Goal: Transaction & Acquisition: Purchase product/service

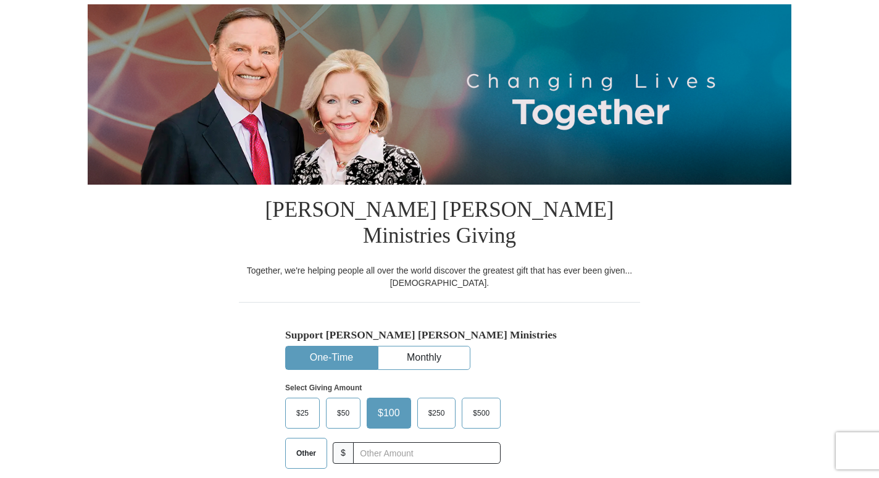
scroll to position [233, 0]
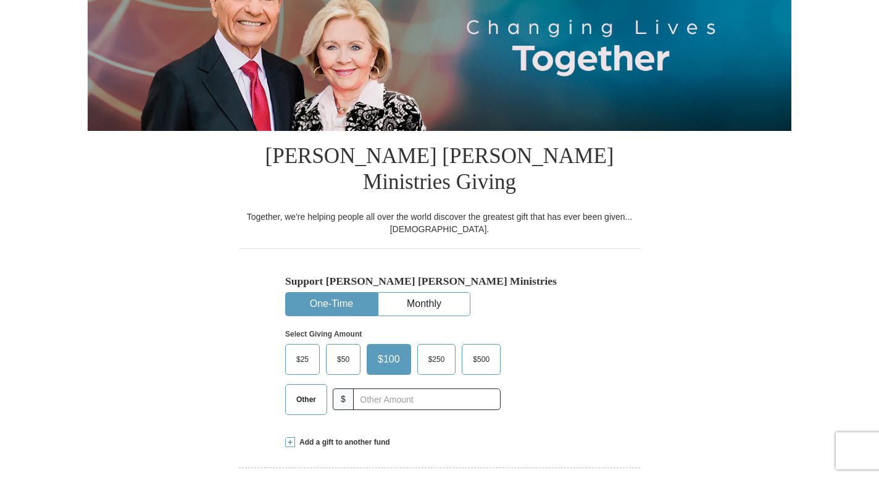
click at [319, 390] on span "Other" at bounding box center [306, 399] width 32 height 19
click at [0, 0] on input "Other" at bounding box center [0, 0] width 0 height 0
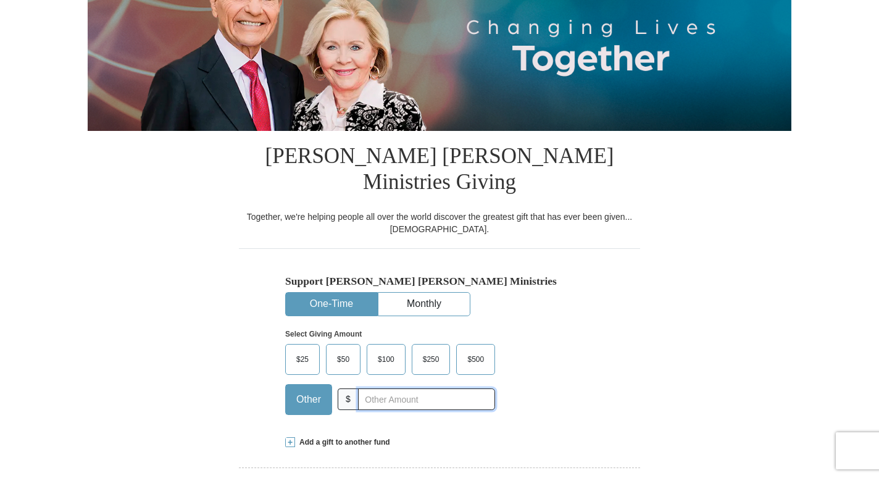
click at [398, 388] on input "text" at bounding box center [426, 399] width 137 height 22
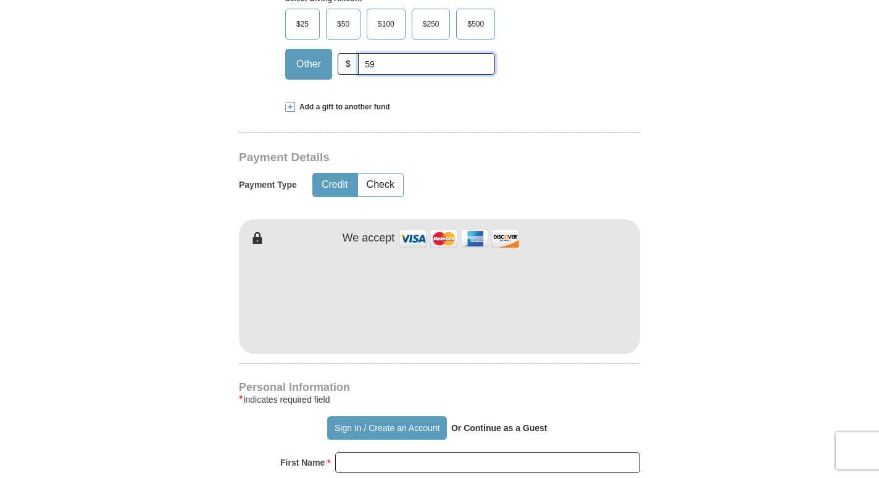
scroll to position [569, 0]
type input "59"
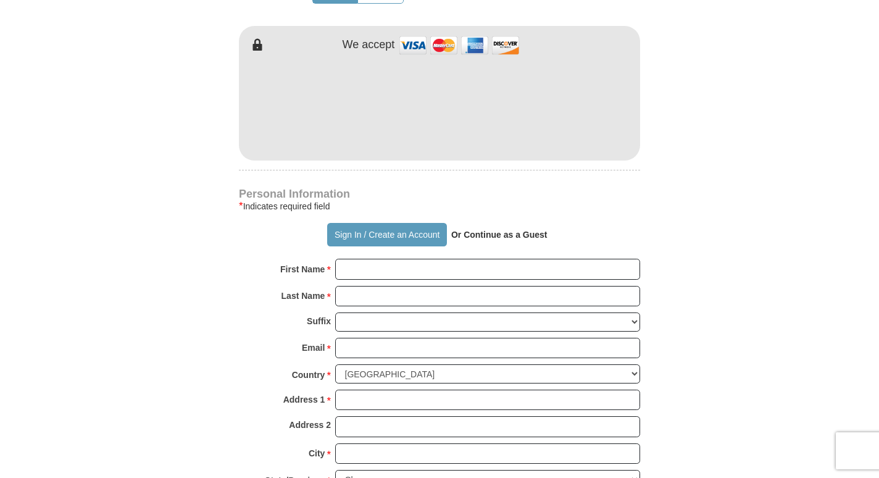
scroll to position [762, 0]
click at [400, 222] on button "Sign In / Create an Account" at bounding box center [386, 233] width 119 height 23
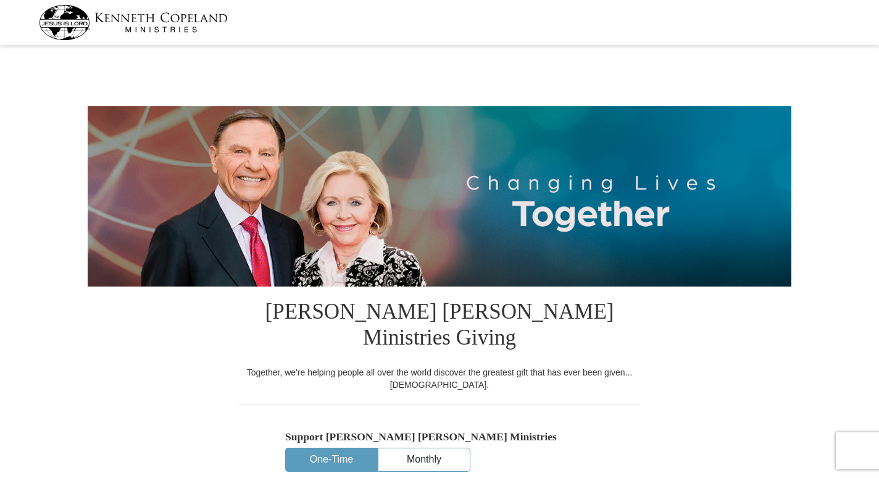
select select "ND"
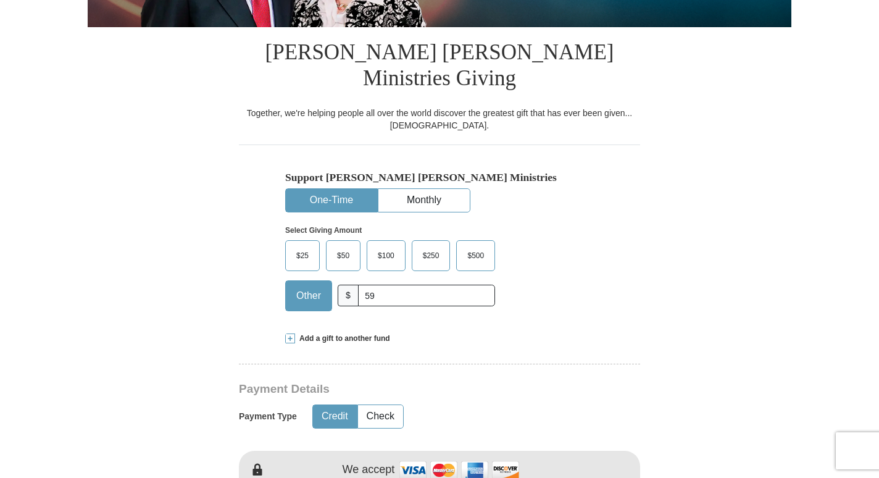
scroll to position [330, 0]
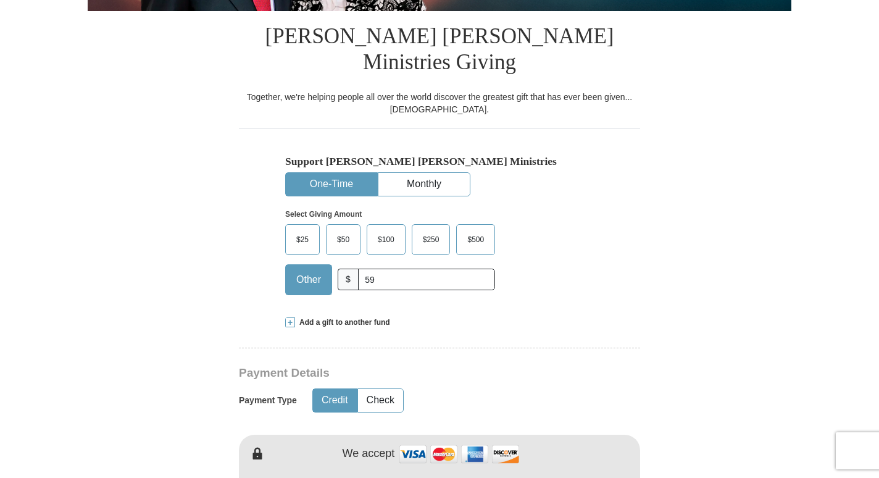
click at [290, 317] on span at bounding box center [290, 322] width 10 height 10
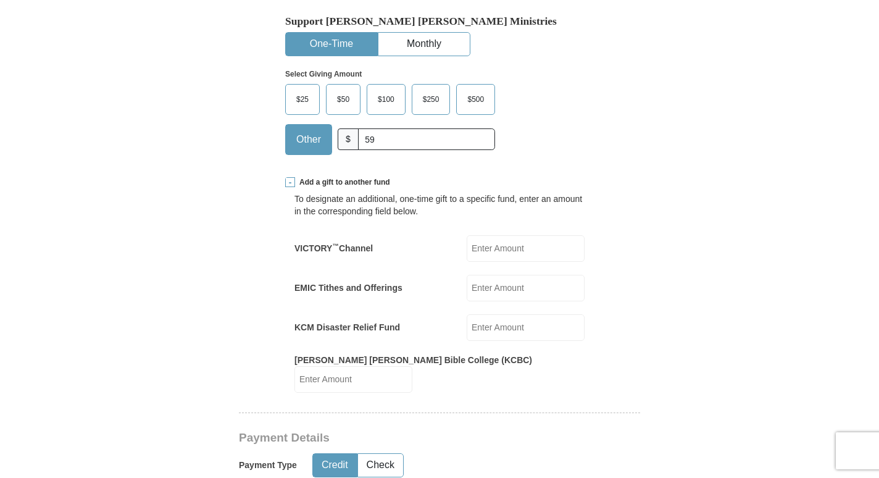
scroll to position [471, 0]
click at [291, 177] on span at bounding box center [290, 182] width 10 height 10
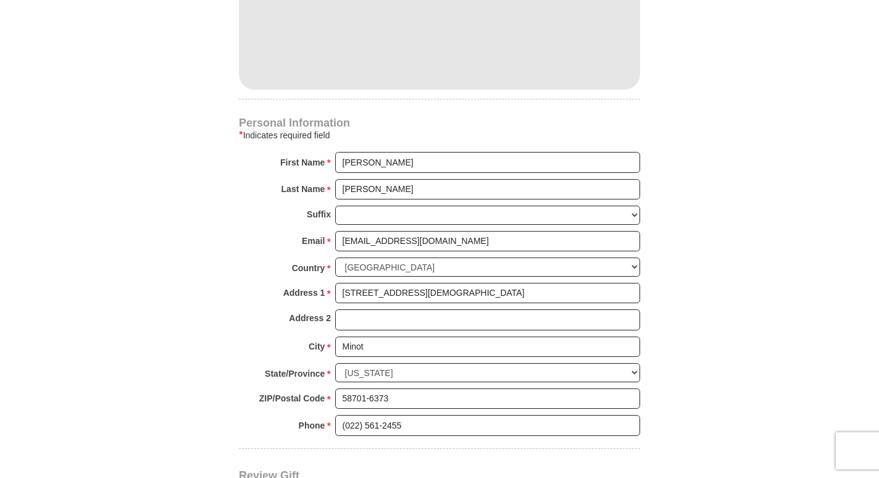
scroll to position [810, 0]
click at [422, 257] on select "[GEOGRAPHIC_DATA] [GEOGRAPHIC_DATA] [GEOGRAPHIC_DATA] [GEOGRAPHIC_DATA] [GEOGRA…" at bounding box center [487, 266] width 305 height 19
click at [430, 257] on select "[GEOGRAPHIC_DATA] [GEOGRAPHIC_DATA] [GEOGRAPHIC_DATA] [GEOGRAPHIC_DATA] [GEOGRA…" at bounding box center [487, 266] width 305 height 19
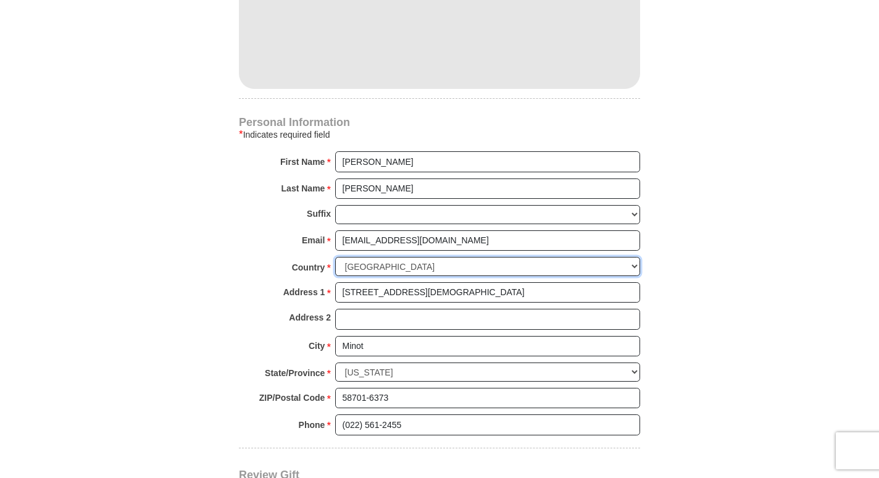
click at [430, 257] on select "[GEOGRAPHIC_DATA] [GEOGRAPHIC_DATA] [GEOGRAPHIC_DATA] [GEOGRAPHIC_DATA] [GEOGRA…" at bounding box center [487, 266] width 305 height 19
select select "NZ"
click at [335, 257] on select "[GEOGRAPHIC_DATA] [GEOGRAPHIC_DATA] [GEOGRAPHIC_DATA] [GEOGRAPHIC_DATA] [GEOGRA…" at bounding box center [487, 266] width 305 height 19
click at [492, 282] on input "[STREET_ADDRESS][DEMOGRAPHIC_DATA]" at bounding box center [487, 292] width 305 height 21
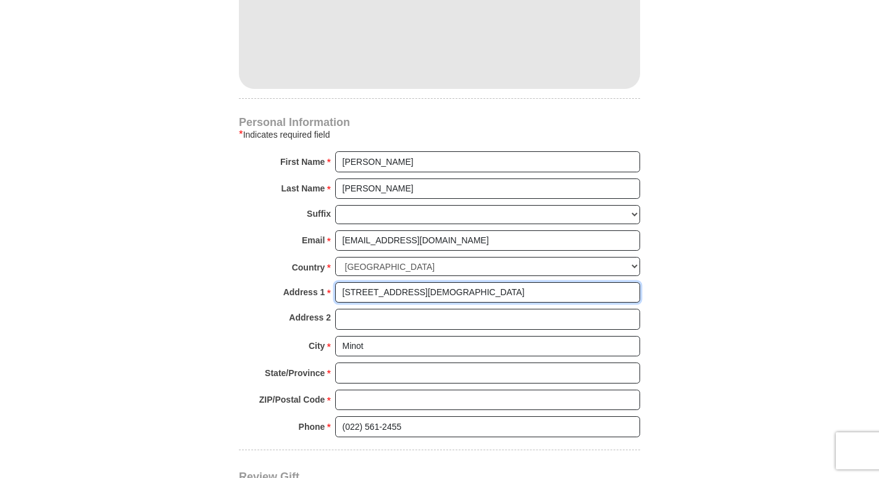
click at [492, 282] on input "[STREET_ADDRESS][DEMOGRAPHIC_DATA]" at bounding box center [487, 292] width 305 height 21
type input "[STREET_ADDRESS][PERSON_NAME]"
type input "Central Dunedin, Otago 9016"
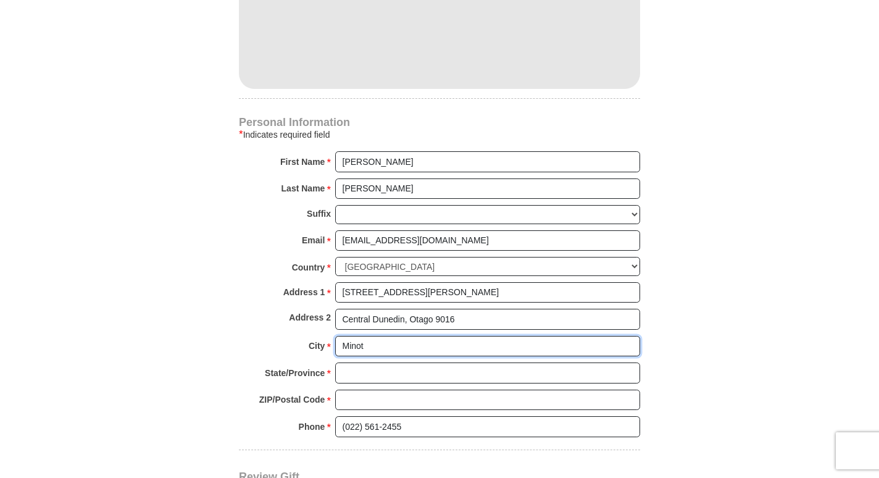
click at [406, 336] on input "Minot" at bounding box center [487, 346] width 305 height 21
type input "Dunedin"
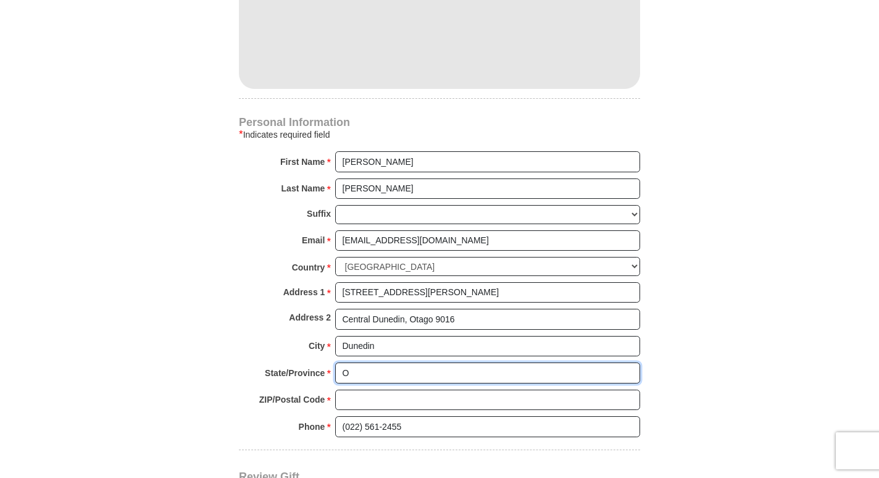
type input "Otago"
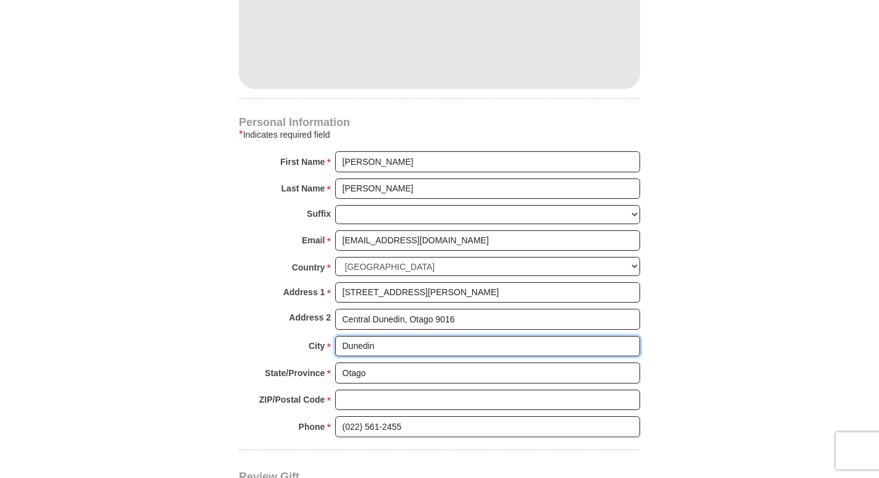
click at [406, 336] on input "Dunedin" at bounding box center [487, 346] width 305 height 21
type input "Dunedin"
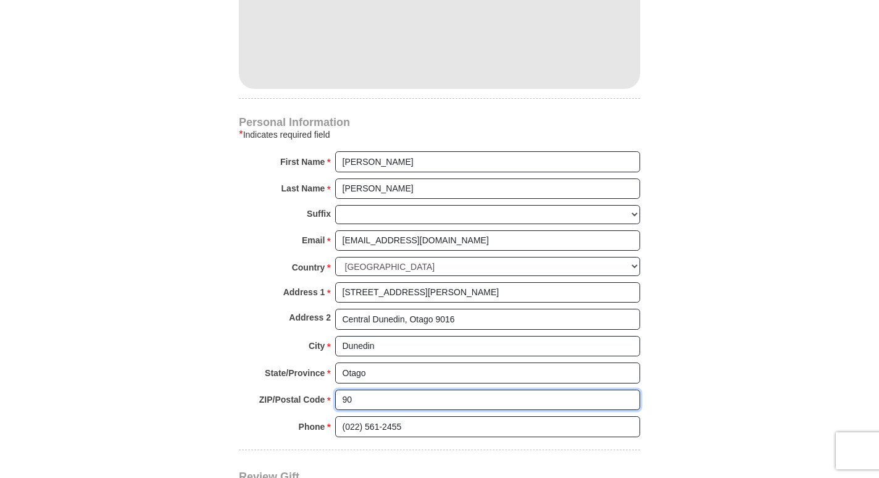
type input "9016"
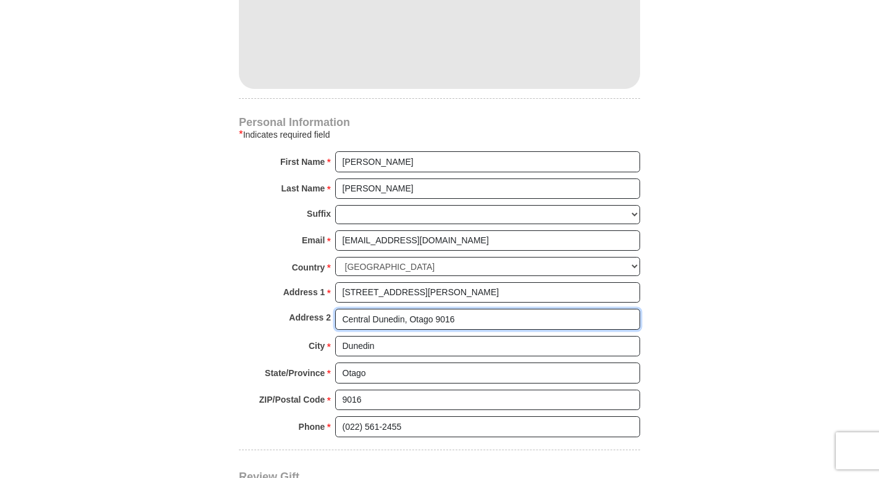
drag, startPoint x: 409, startPoint y: 291, endPoint x: 590, endPoint y: 245, distance: 186.8
click at [590, 245] on div "Personal Information * Indicates required field First Name * [PERSON_NAME] Plea…" at bounding box center [439, 283] width 401 height 332
type input "C"
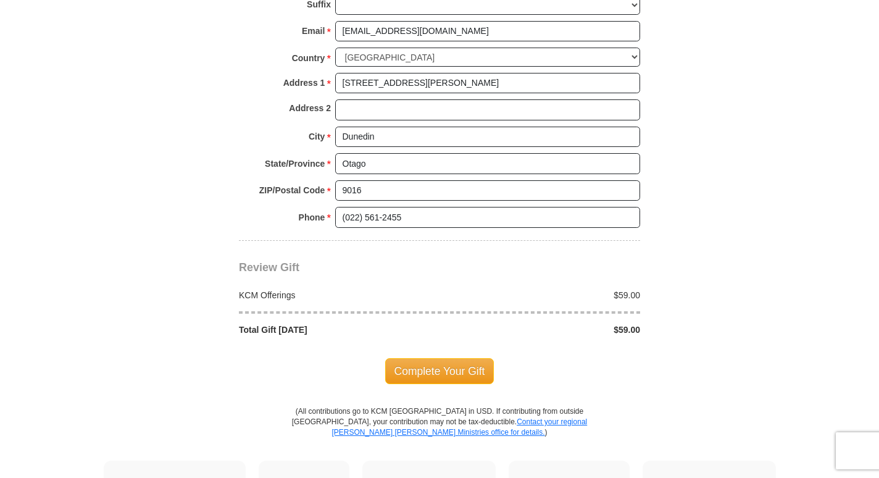
scroll to position [1034, 0]
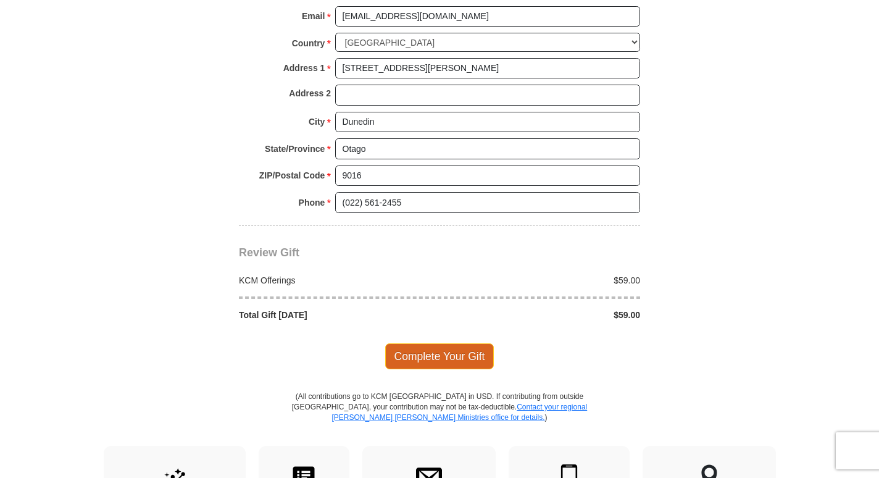
click at [435, 343] on span "Complete Your Gift" at bounding box center [439, 356] width 109 height 26
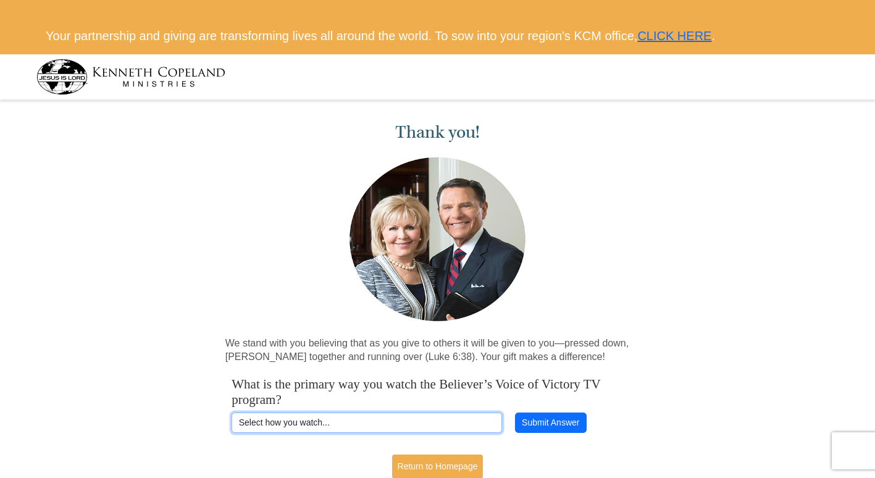
click at [466, 427] on select "Select how you watch... Daystar Morning Daystar Evening [DOMAIN_NAME] [DOMAIN_N…" at bounding box center [367, 423] width 270 height 21
click at [232, 413] on select "Select how you watch... Daystar Morning Daystar Evening [DOMAIN_NAME] [DOMAIN_N…" at bounding box center [367, 423] width 270 height 21
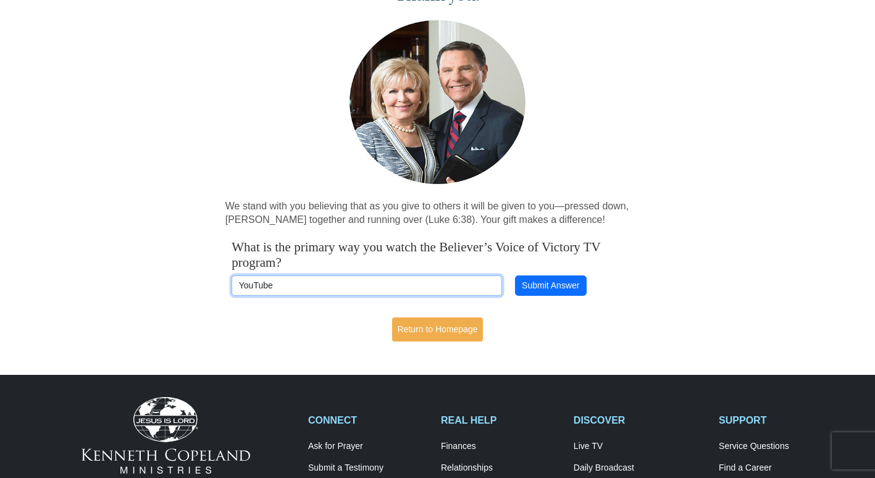
scroll to position [142, 0]
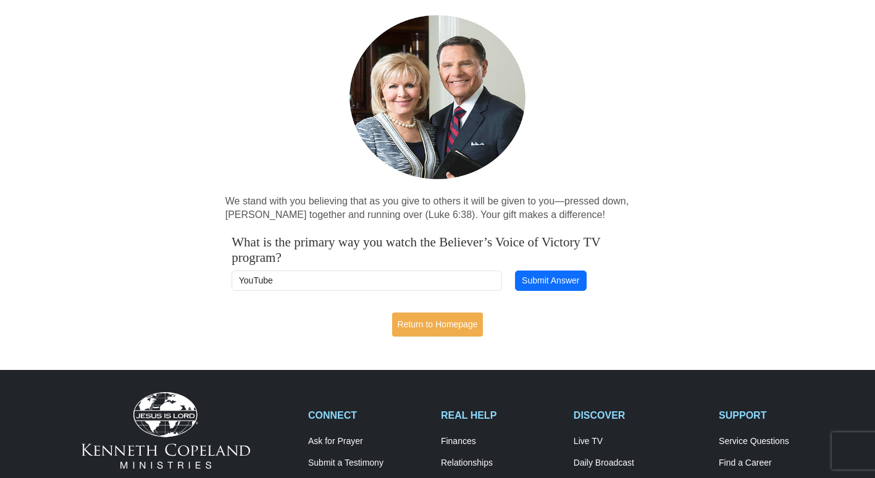
click at [470, 265] on h4 "What is the primary way you watch the Believer’s Voice of Victory TV program?" at bounding box center [438, 250] width 412 height 31
click at [459, 278] on select "Select how you watch... Daystar Morning Daystar Evening KCM.org GoVictory.com V…" at bounding box center [367, 280] width 270 height 21
select select "KCM.ORG"
click at [232, 270] on select "Select how you watch... Daystar Morning Daystar Evening KCM.org GoVictory.com V…" at bounding box center [367, 280] width 270 height 21
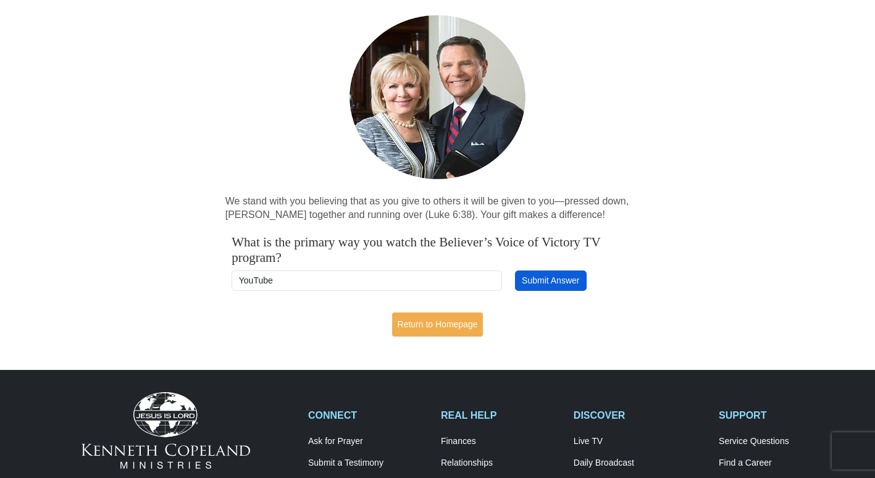
click at [558, 281] on button "Submit Answer" at bounding box center [551, 280] width 72 height 21
